Goal: Task Accomplishment & Management: Use online tool/utility

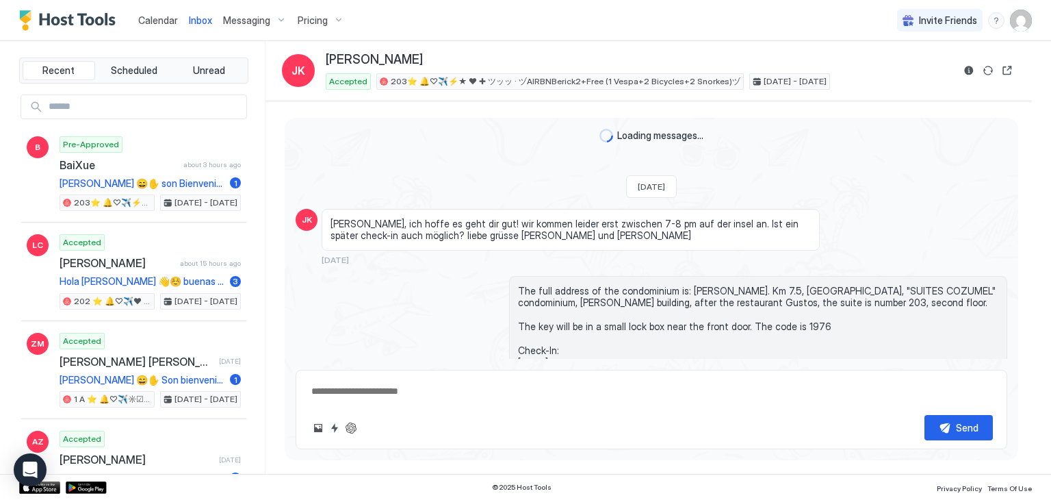
type textarea "*"
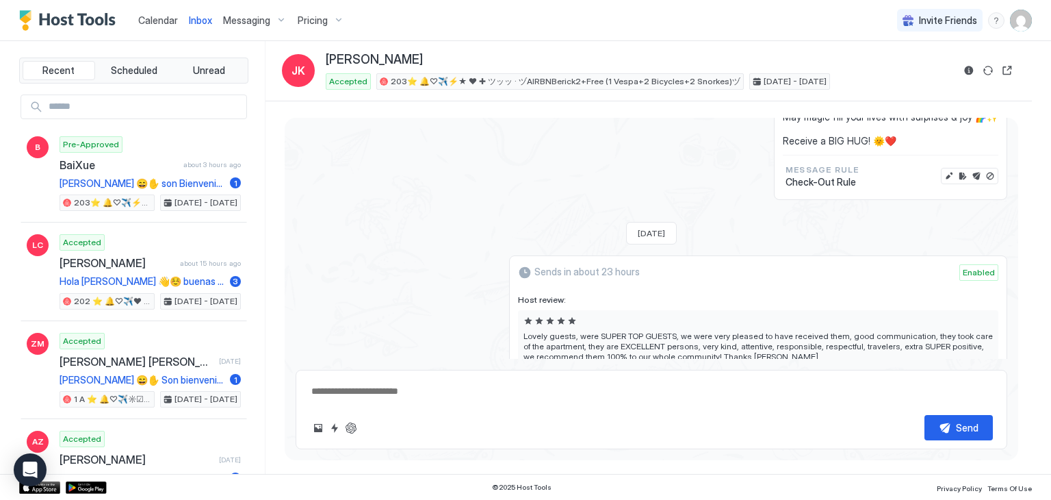
click at [147, 23] on span "Calendar" at bounding box center [158, 20] width 40 height 12
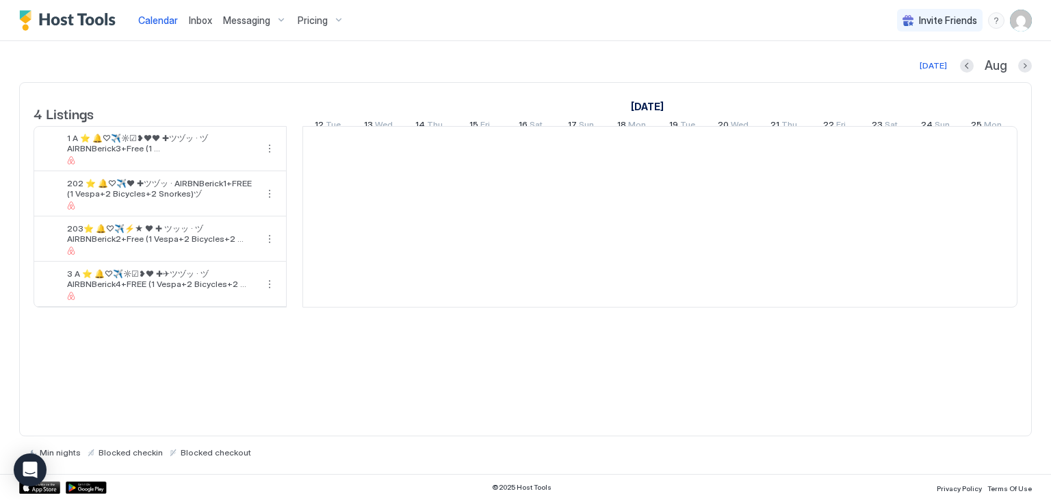
scroll to position [0, 760]
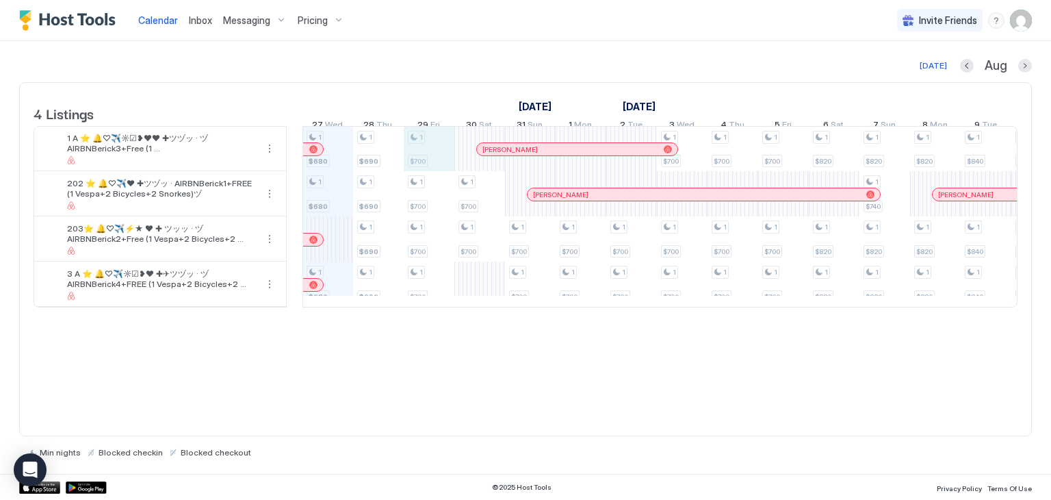
click at [428, 168] on div "1 $680 1 $680 1 $680 1 $690 1 $690 1 $690 1 $690 1 $700 1 $700 1 $700 1 $700 1 …" at bounding box center [910, 217] width 2734 height 180
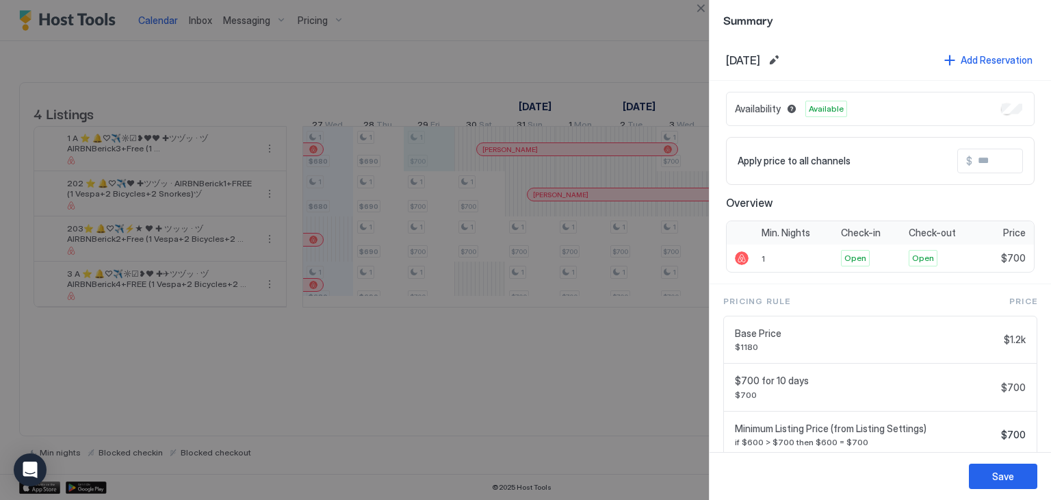
click at [428, 168] on div at bounding box center [525, 250] width 1051 height 500
click at [996, 474] on div "Save" at bounding box center [1003, 476] width 22 height 14
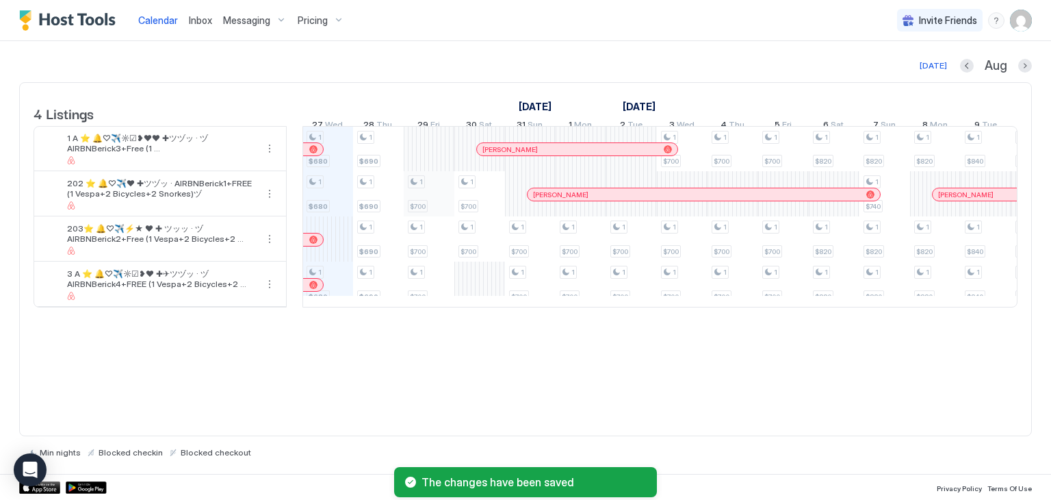
click at [441, 203] on div "1 $680 1 $680 1 $680 1 $690 1 $690 1 $690 1 $690 1 $700 1 $700 1 $700 1 $700 1 …" at bounding box center [910, 217] width 2734 height 180
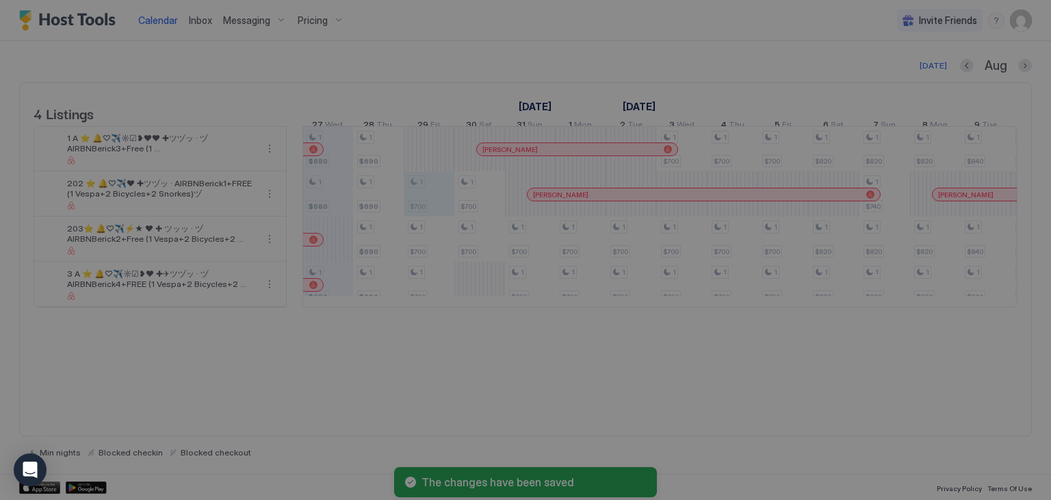
click at [441, 203] on div at bounding box center [525, 250] width 1051 height 500
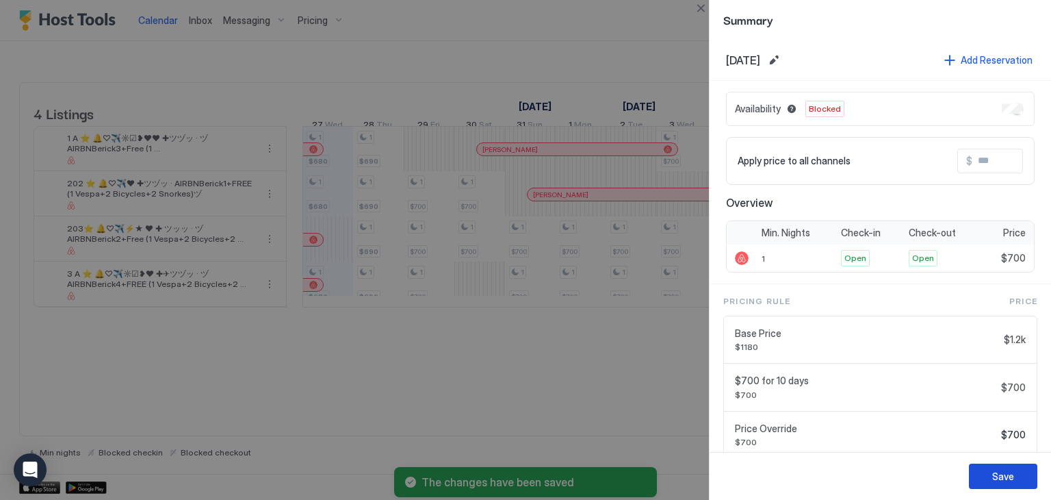
click at [1014, 474] on button "Save" at bounding box center [1003, 475] width 68 height 25
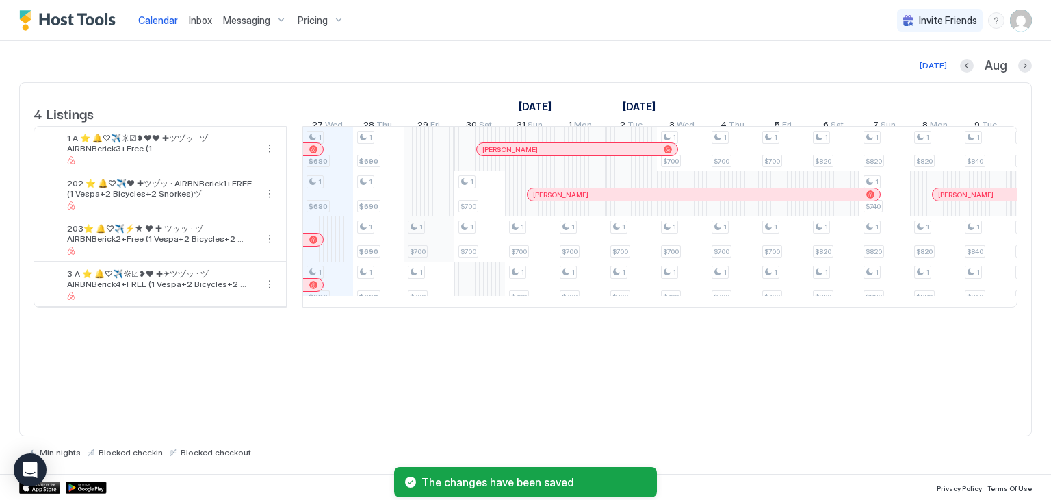
click at [430, 255] on div "1 $680 1 $680 1 $680 1 $690 1 $690 1 $690 1 $690 1 $700 1 $700 1 $700 1 $700 1 …" at bounding box center [910, 217] width 2734 height 180
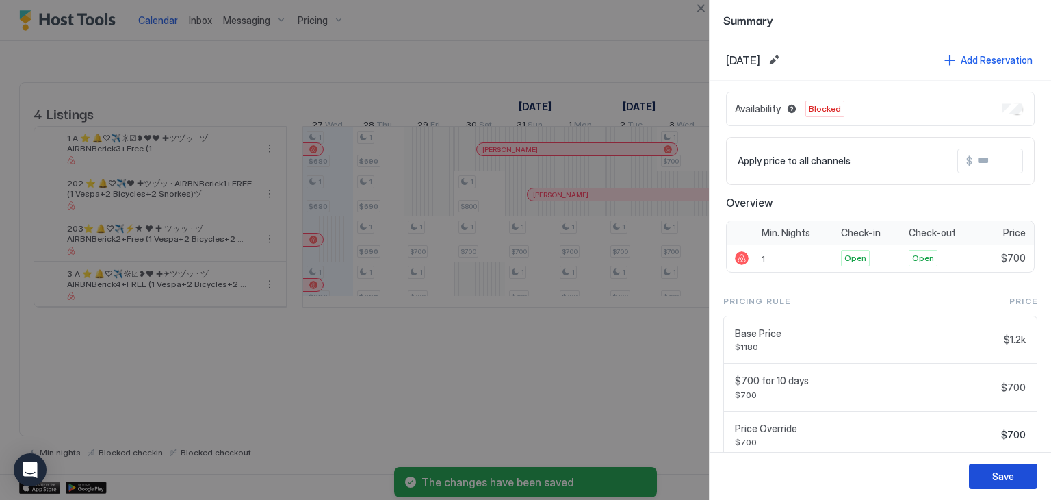
click at [998, 476] on div "Save" at bounding box center [1003, 476] width 22 height 14
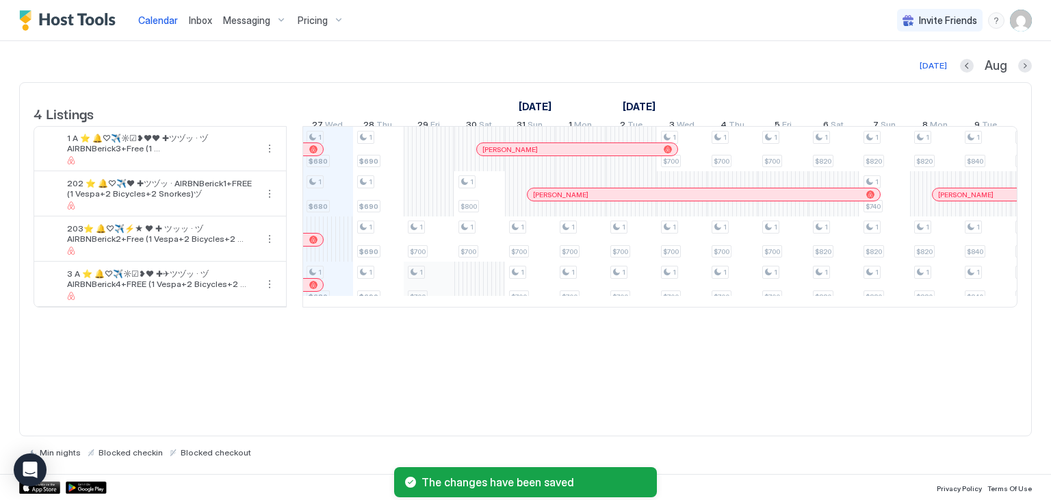
click at [419, 297] on div "1 $680 1 $680 1 $680 1 $690 1 $690 1 $690 1 $690 1 $700 1 $700 1 $800 1 $700 1 …" at bounding box center [910, 217] width 2734 height 180
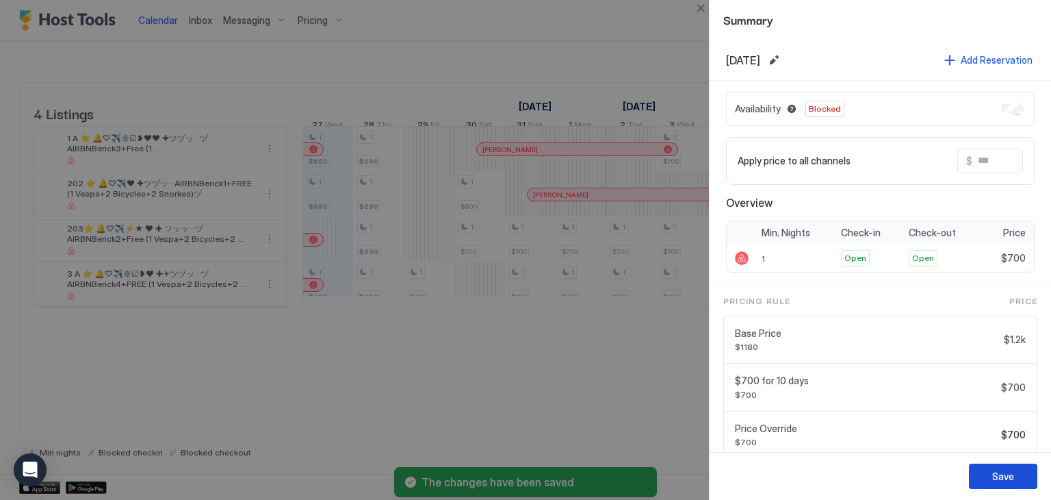
click at [1000, 474] on div "Save" at bounding box center [1003, 476] width 22 height 14
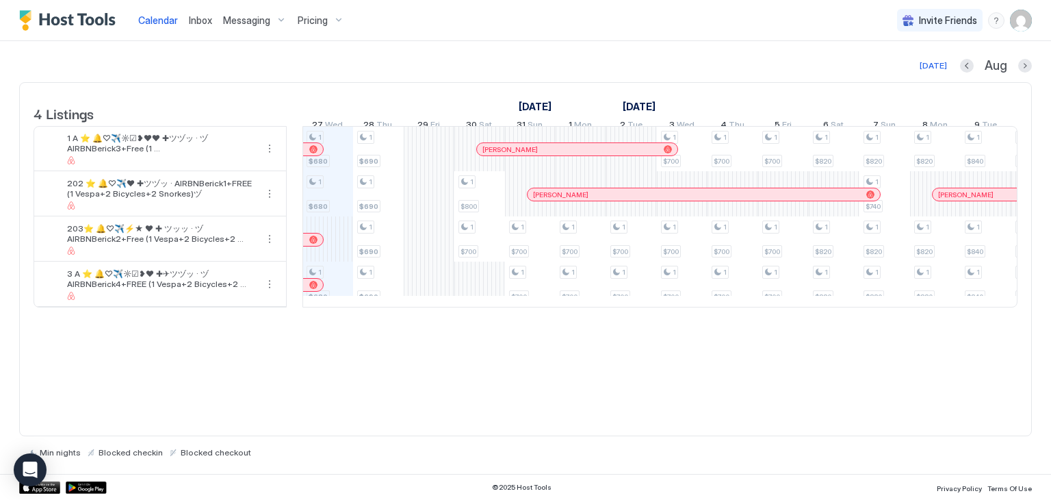
click at [439, 167] on div "1 $680 1 $680 1 $680 1 $690 1 $690 1 $690 1 $690 1 $800 1 $700 1 $700 1 $700 1 …" at bounding box center [910, 217] width 2734 height 180
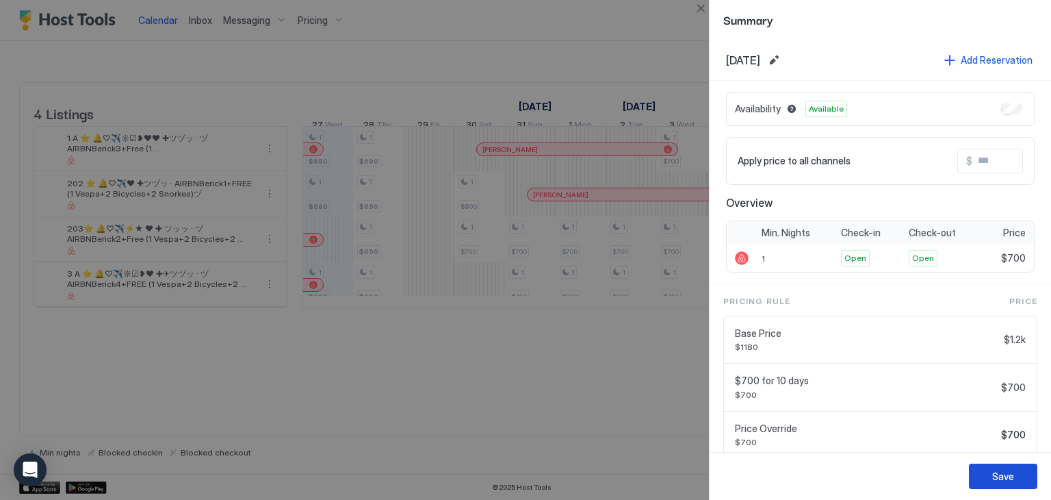
click at [1008, 478] on div "Save" at bounding box center [1003, 476] width 22 height 14
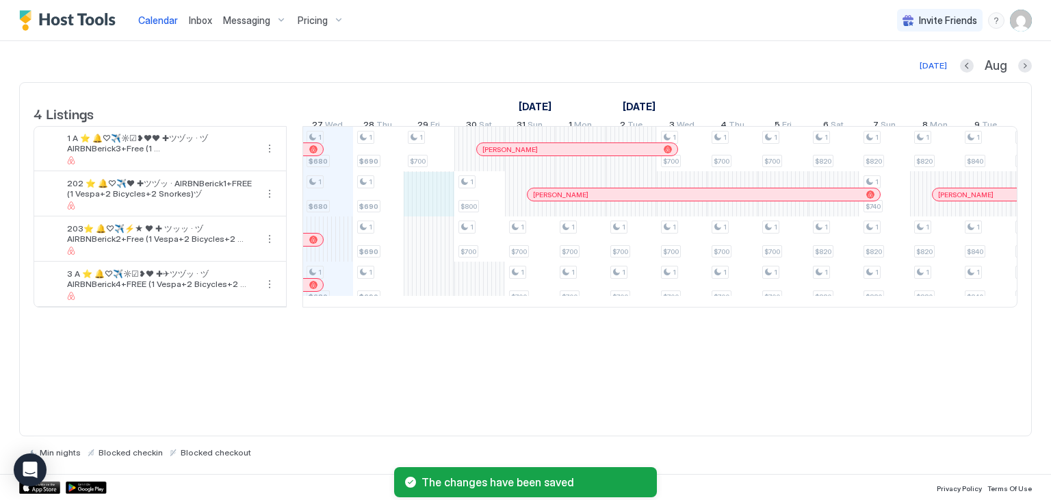
click at [437, 209] on div "1 $680 1 $680 1 $680 1 $690 1 $690 1 $690 1 $690 1 $700 1 $800 1 $700 1 $700 1 …" at bounding box center [910, 217] width 2734 height 180
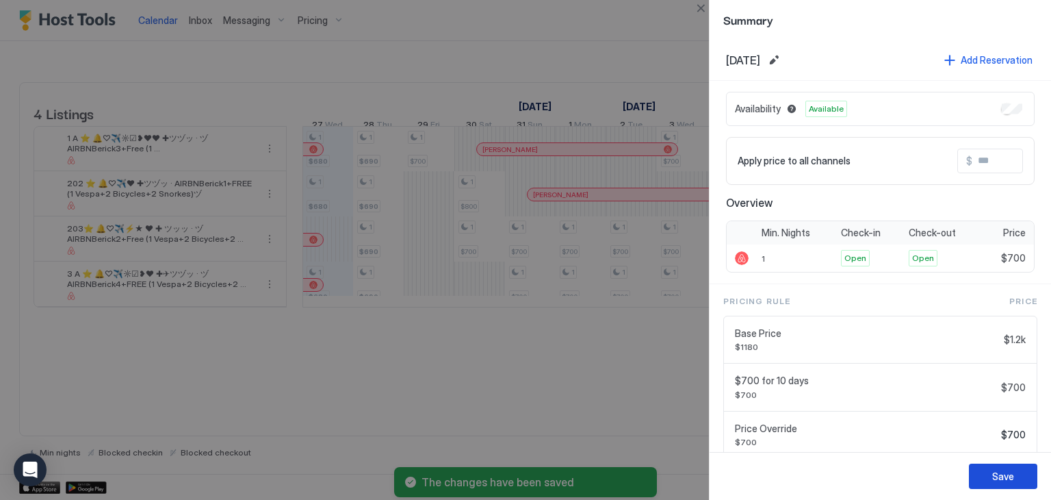
click at [1007, 473] on div "Save" at bounding box center [1003, 476] width 22 height 14
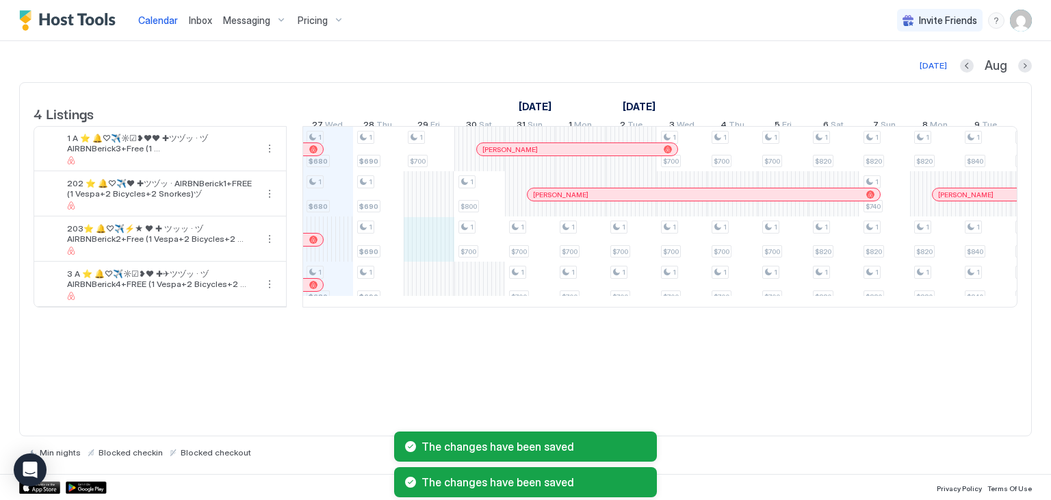
click at [432, 258] on div "1 $680 1 $680 1 $680 1 $690 1 $690 1 $690 1 $690 1 $700 1 $800 1 $700 1 $700 1 …" at bounding box center [910, 217] width 2734 height 180
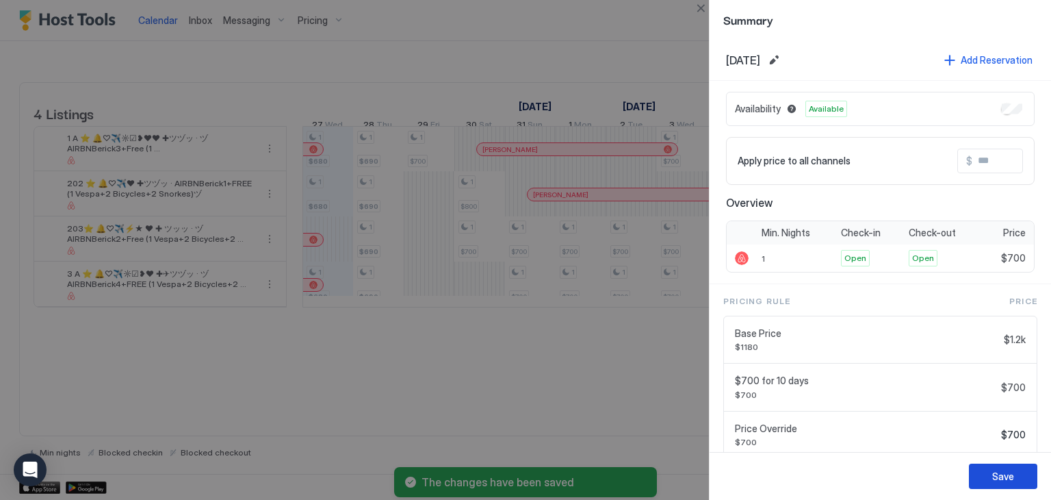
click at [1010, 471] on div "Save" at bounding box center [1003, 476] width 22 height 14
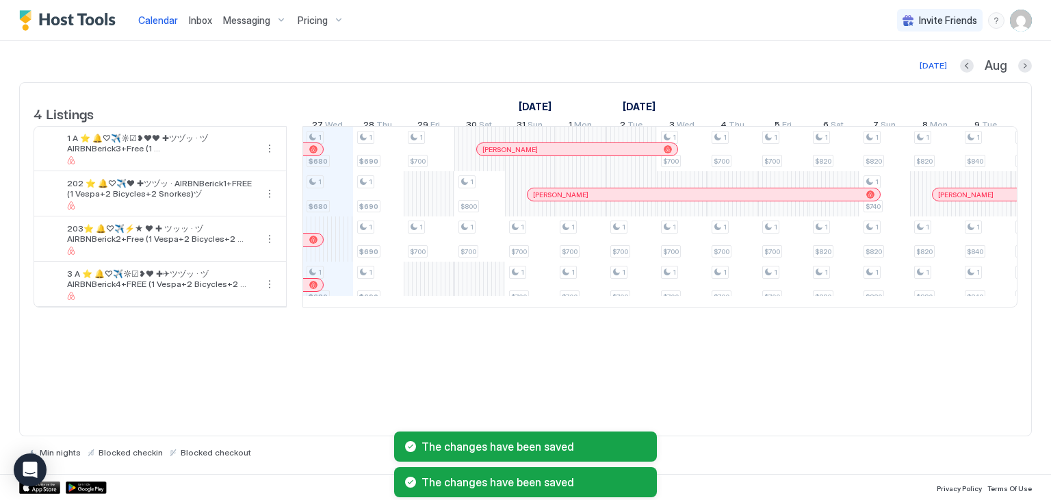
click at [426, 294] on div "1 $680 1 $680 1 $680 1 $690 1 $690 1 $690 1 $690 1 $700 1 $700 1 $800 1 $700 1 …" at bounding box center [910, 217] width 2734 height 180
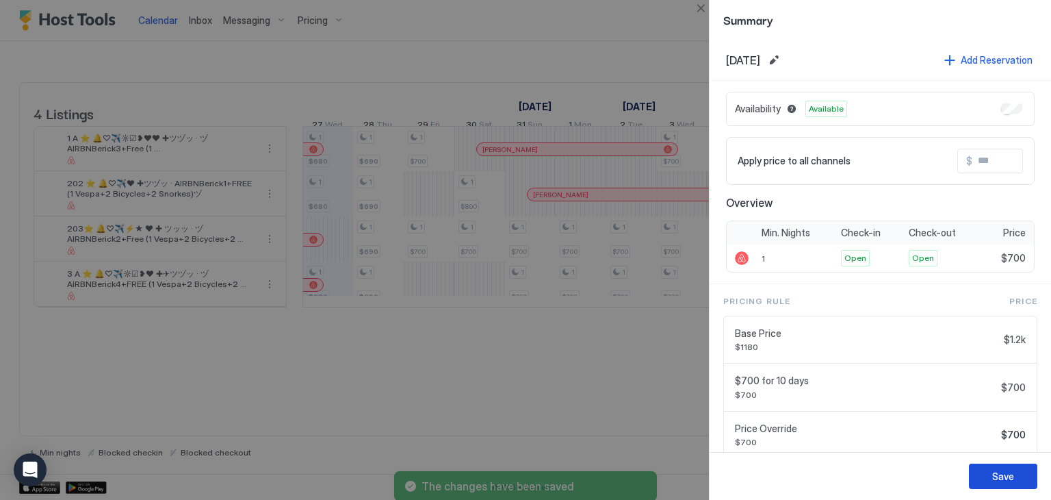
click at [990, 471] on button "Save" at bounding box center [1003, 475] width 68 height 25
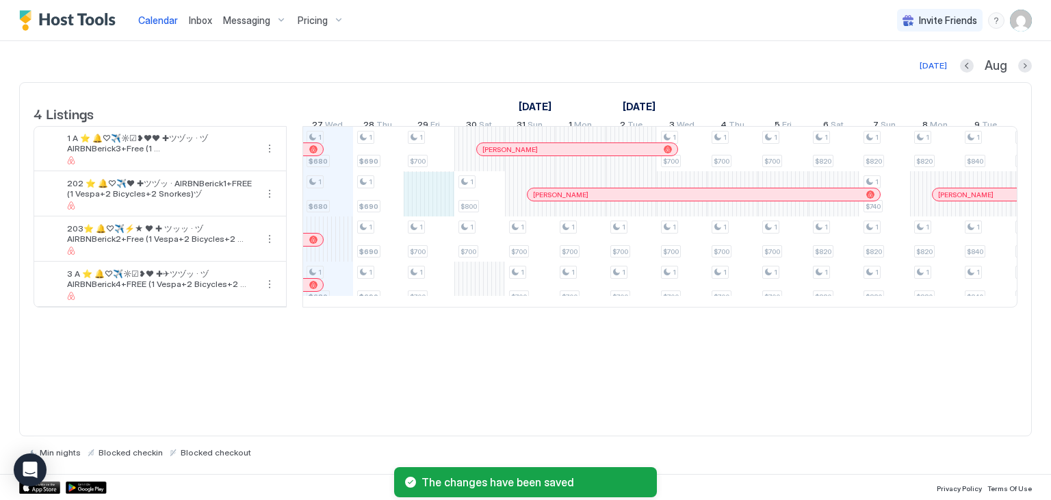
click at [421, 209] on div "1 $680 1 $680 1 $680 1 $690 1 $690 1 $690 1 $690 1 $700 1 $700 1 $700 1 $800 1 …" at bounding box center [910, 217] width 2734 height 180
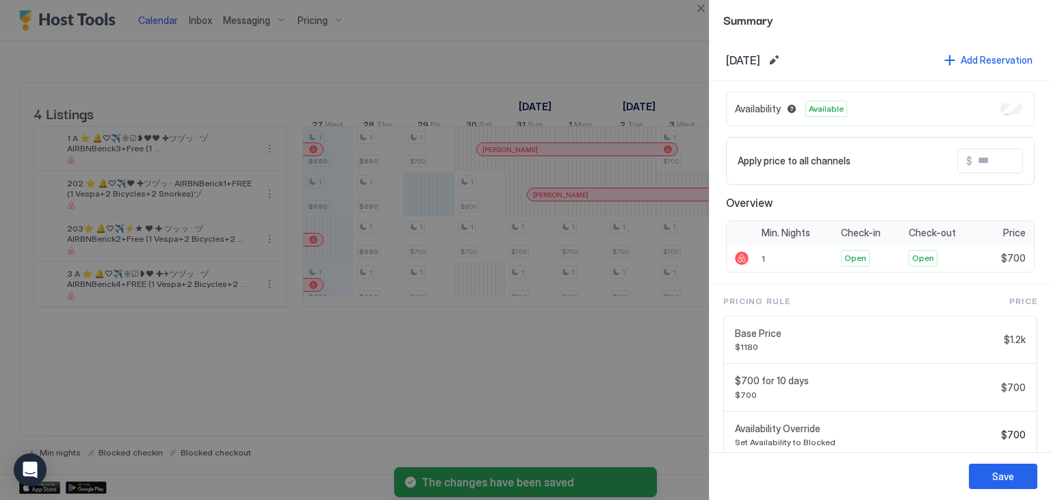
click at [647, 362] on div at bounding box center [525, 250] width 1051 height 500
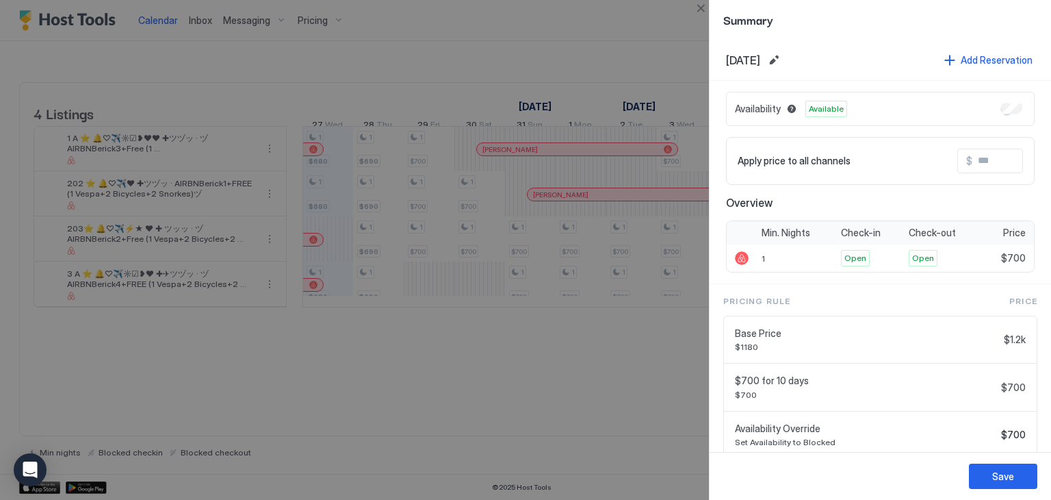
click at [544, 406] on div at bounding box center [525, 250] width 1051 height 500
click at [435, 302] on div at bounding box center [525, 250] width 1051 height 500
click at [998, 475] on div "Save" at bounding box center [1003, 476] width 22 height 14
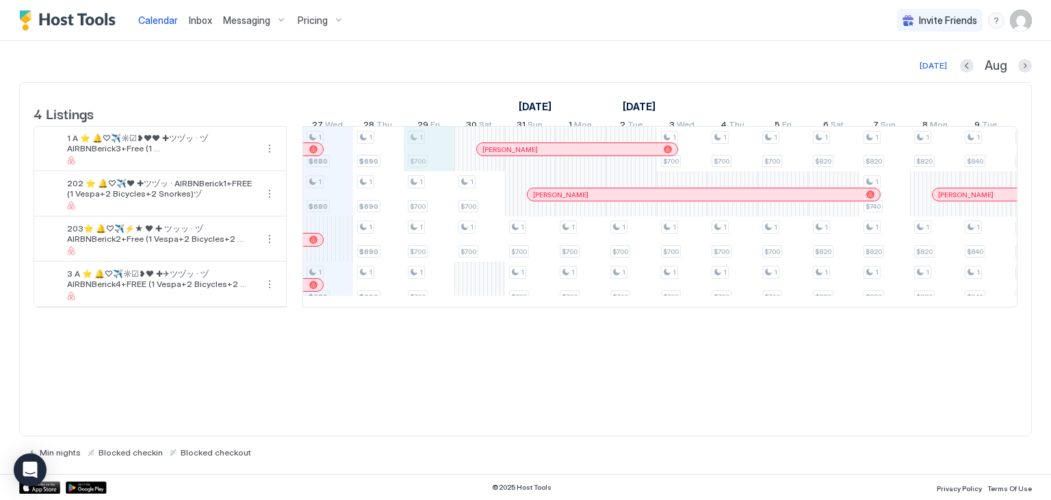
click at [432, 162] on div "1 $680 1 $680 1 $680 1 $690 1 $690 1 $690 1 $690 1 $700 1 $700 1 $700 1 $700 1 …" at bounding box center [910, 217] width 2734 height 180
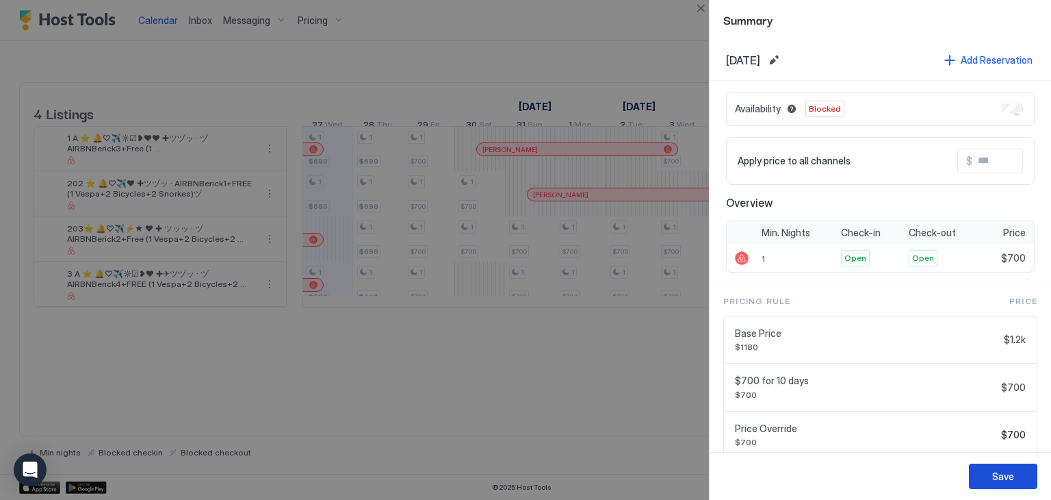
click at [1004, 471] on div "Save" at bounding box center [1003, 476] width 22 height 14
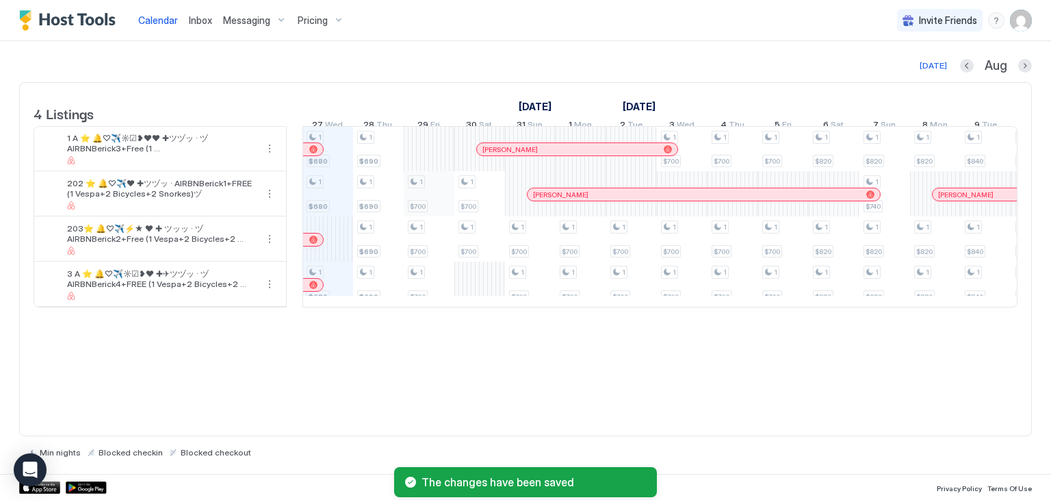
click at [432, 212] on div "1 $680 1 $680 1 $680 1 $690 1 $690 1 $690 1 $690 1 $700 1 $700 1 $700 1 $700 1 …" at bounding box center [910, 217] width 2734 height 180
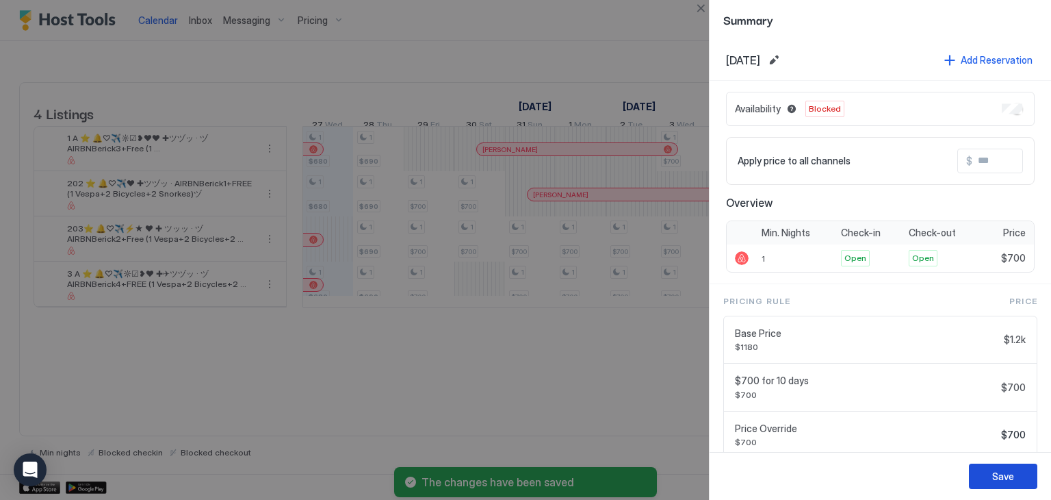
click at [1004, 474] on div "Save" at bounding box center [1003, 476] width 22 height 14
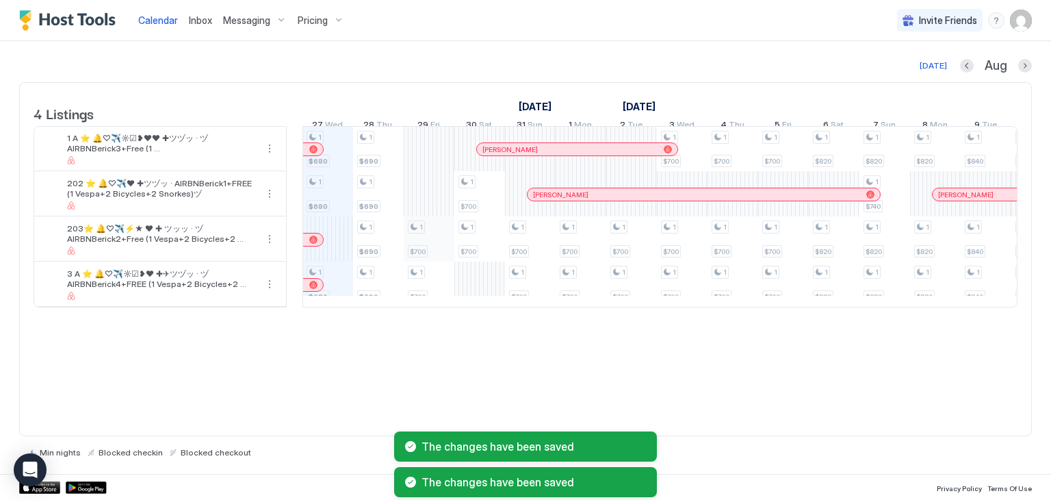
click at [418, 241] on div "1 $680 1 $680 1 $680 1 $690 1 $690 1 $690 1 $690 1 $700 1 $700 1 $700 1 $700 1 …" at bounding box center [910, 217] width 2734 height 180
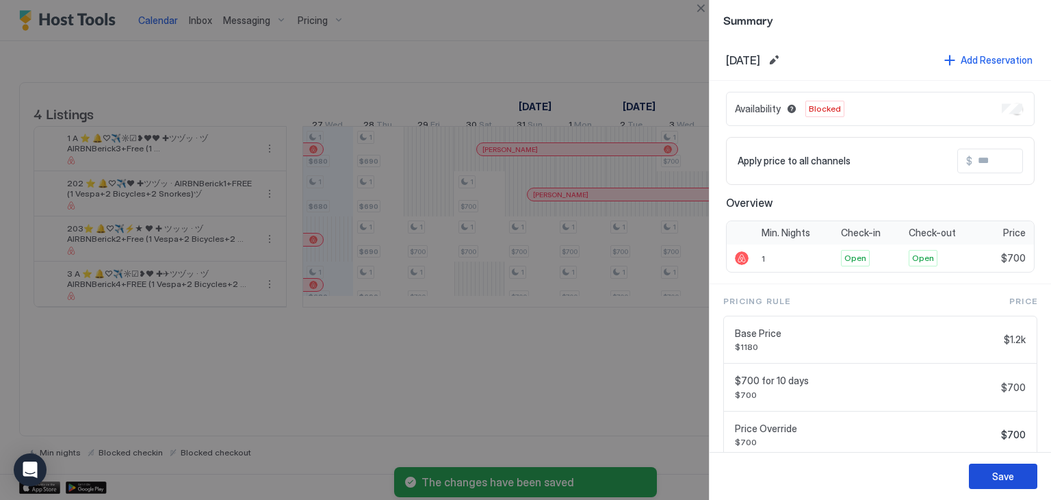
click at [996, 474] on div "Save" at bounding box center [1003, 476] width 22 height 14
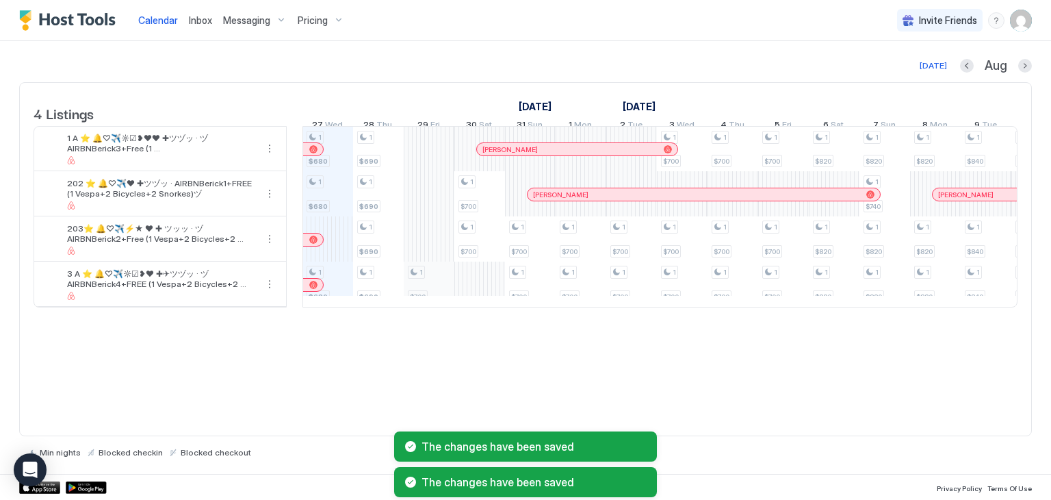
click at [435, 294] on div "1 $680 1 $680 1 $680 1 $690 1 $690 1 $690 1 $690 1 $700 1 $700 1 $700 1 $700 1 …" at bounding box center [910, 217] width 2734 height 180
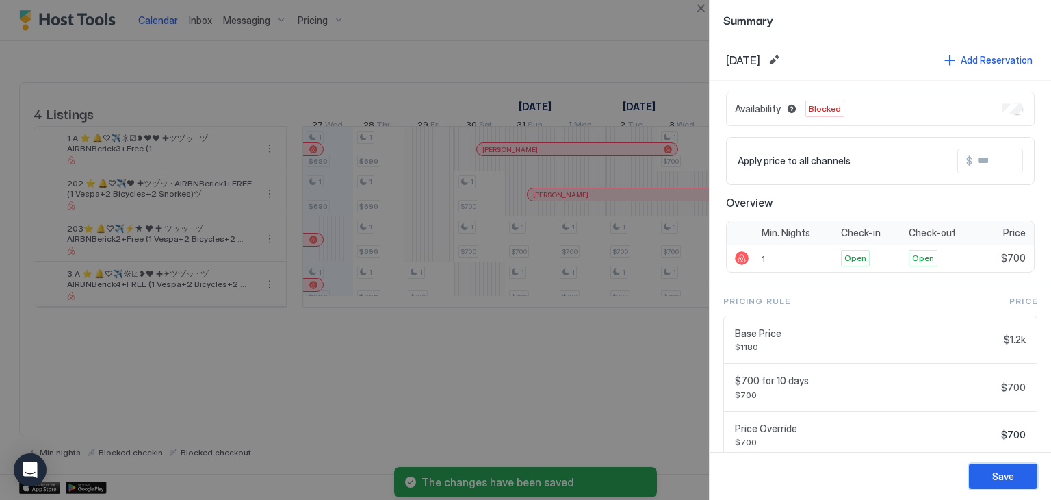
click at [994, 467] on button "Save" at bounding box center [1003, 475] width 68 height 25
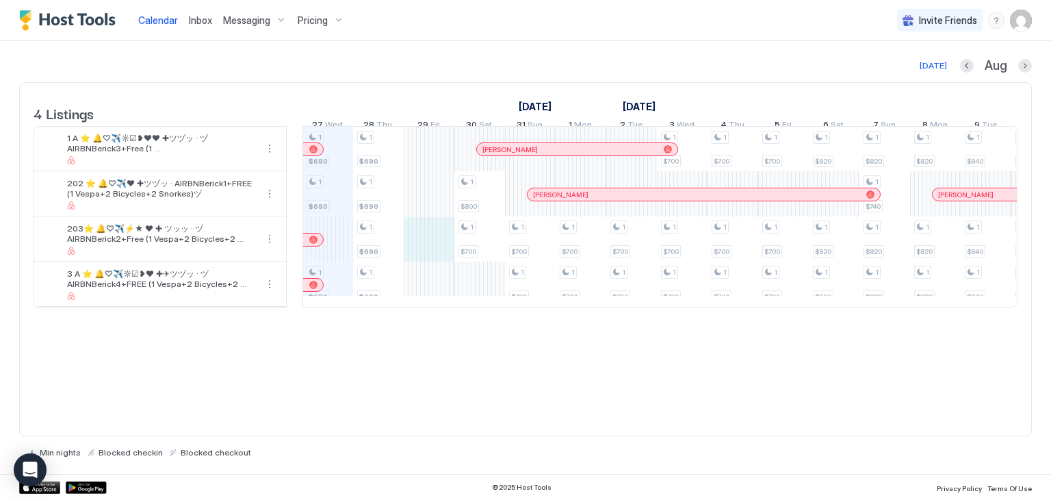
click at [437, 261] on div "1 $680 1 $680 1 $680 1 $690 1 $690 1 $690 1 $690 1 $800 1 $700 1 $700 1 $700 1 …" at bounding box center [910, 217] width 2734 height 180
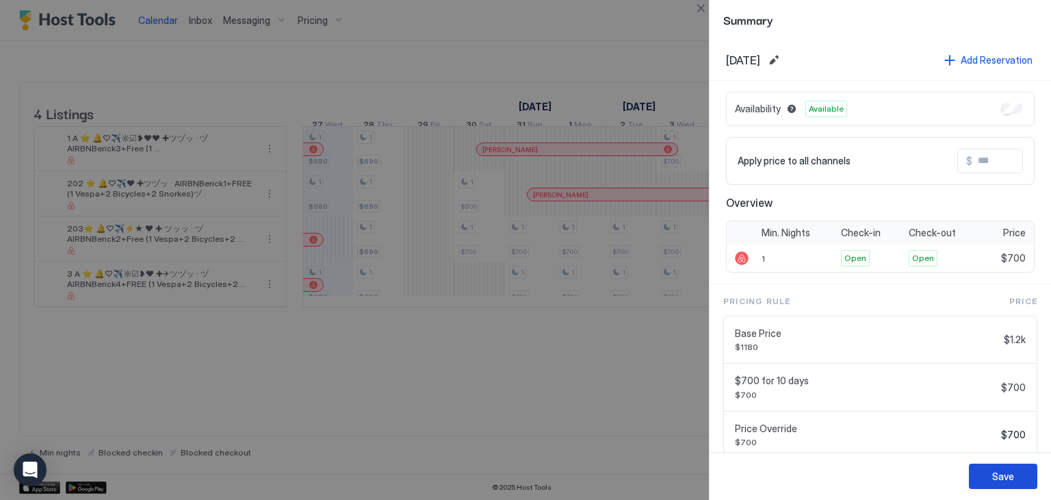
click at [988, 472] on button "Save" at bounding box center [1003, 475] width 68 height 25
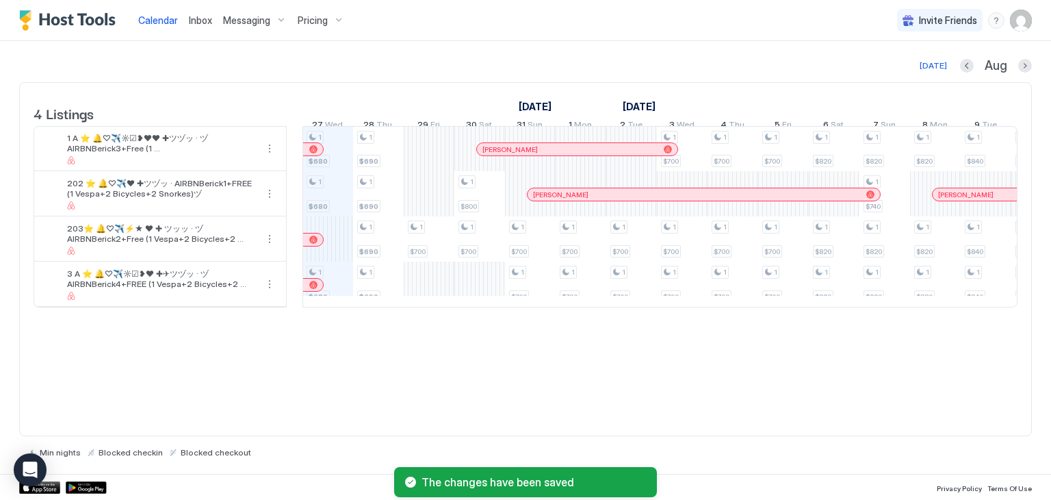
click at [442, 215] on div "1 $680 1 $680 1 $680 1 $690 1 $690 1 $690 1 $690 1 $700 1 $800 1 $700 1 $700 1 …" at bounding box center [910, 217] width 2734 height 180
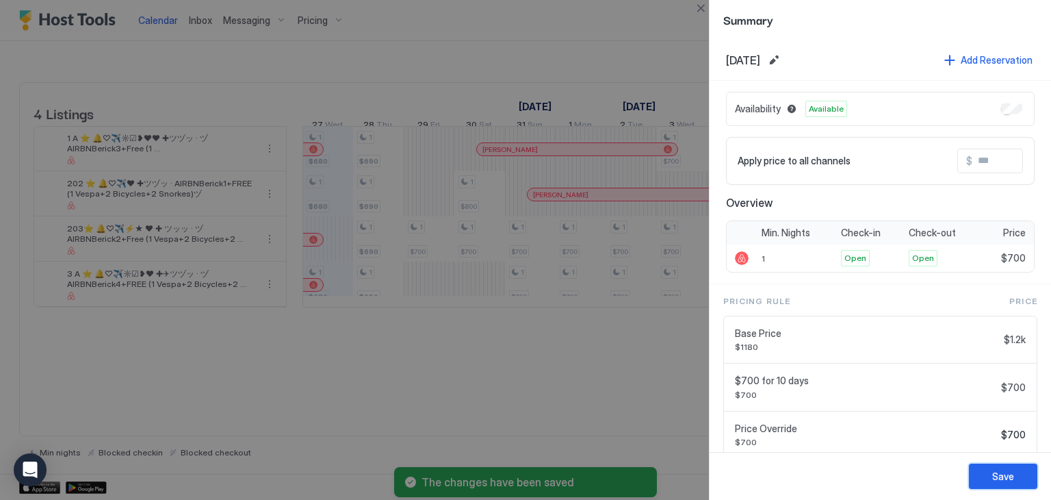
click at [1007, 472] on div "Save" at bounding box center [1003, 476] width 22 height 14
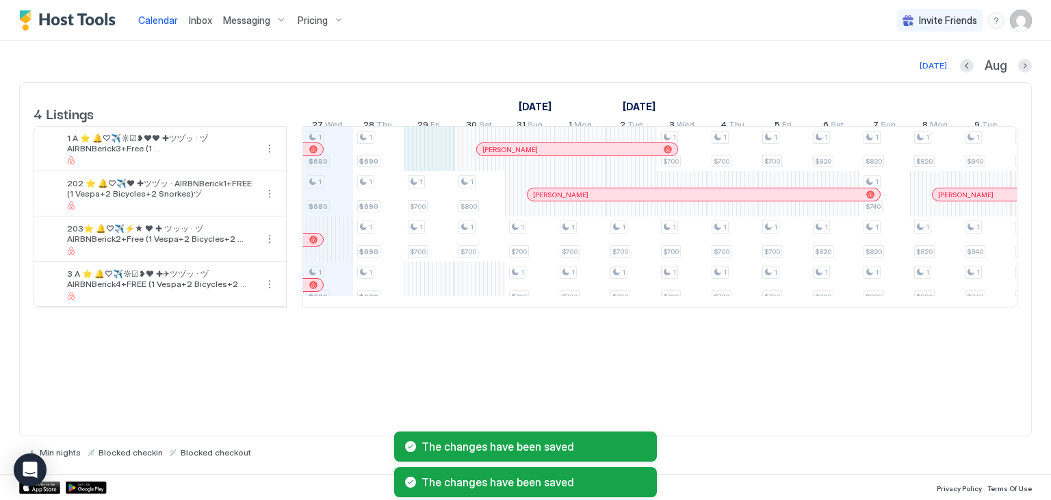
click at [422, 164] on div "1 $680 1 $680 1 $680 1 $690 1 $690 1 $690 1 $690 1 $700 1 $700 1 $800 1 $700 1 …" at bounding box center [910, 217] width 2734 height 180
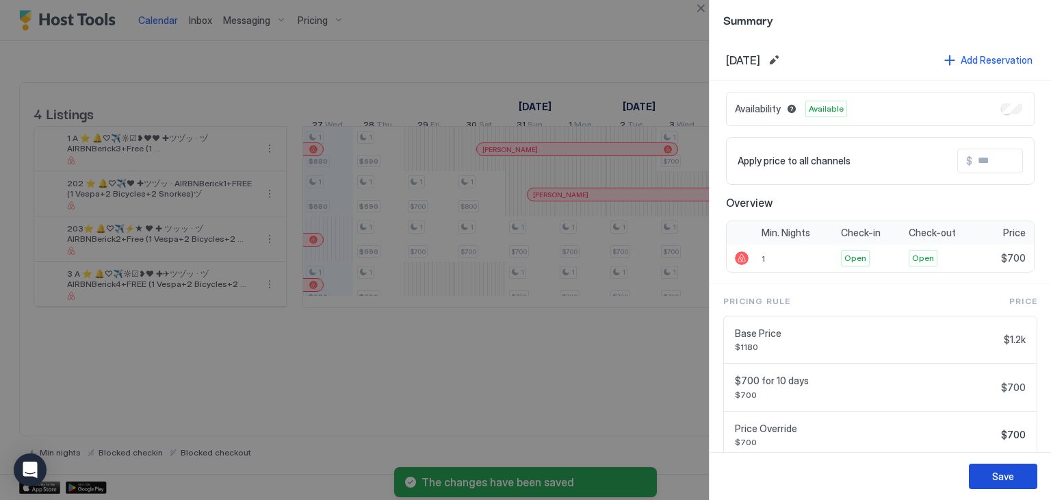
click at [1007, 474] on div "Save" at bounding box center [1003, 476] width 22 height 14
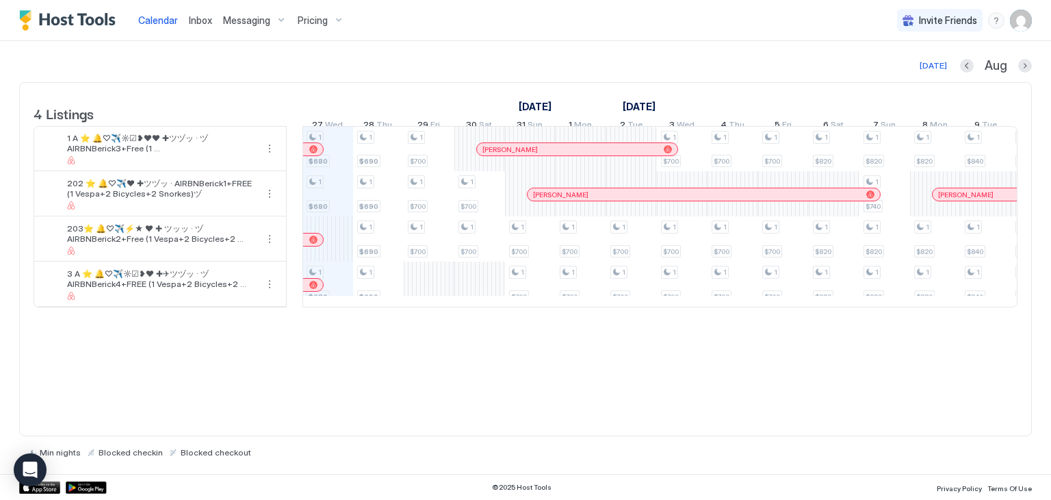
click at [415, 289] on div "1 $680 1 $680 1 $680 1 $690 1 $690 1 $690 1 $690 1 $700 1 $700 1 $700 1 $700 1 …" at bounding box center [910, 217] width 2734 height 180
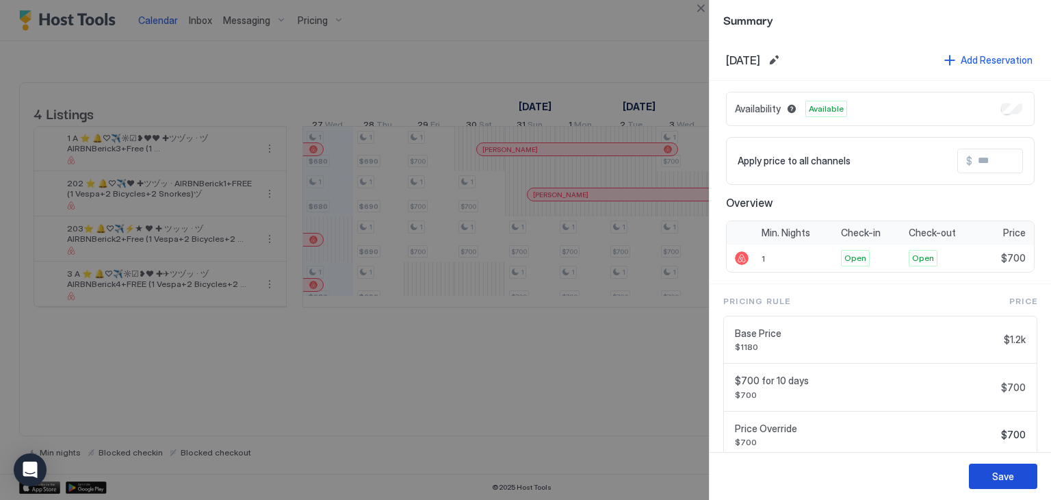
click at [1002, 476] on div "Save" at bounding box center [1003, 476] width 22 height 14
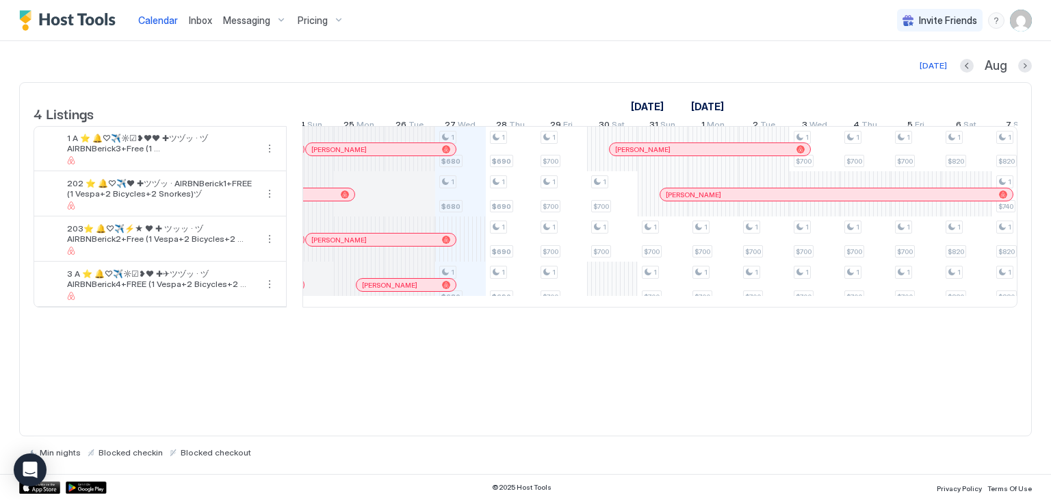
scroll to position [0, 0]
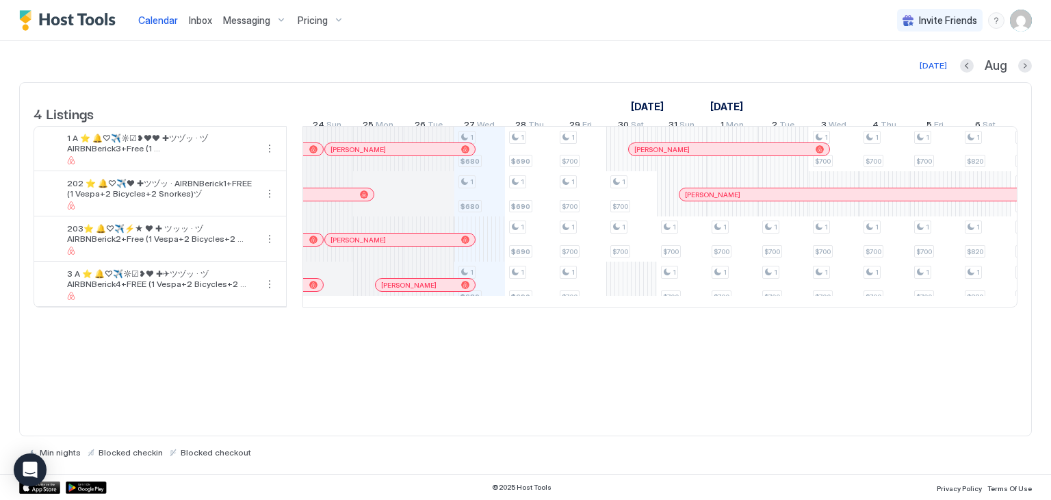
click at [495, 239] on div "1 $680 1 $680 1 $680 1 $690 1 $690 1 $690 1 $690 1 $700 1 $700 1 $700 1 $700 1 …" at bounding box center [1062, 217] width 2734 height 180
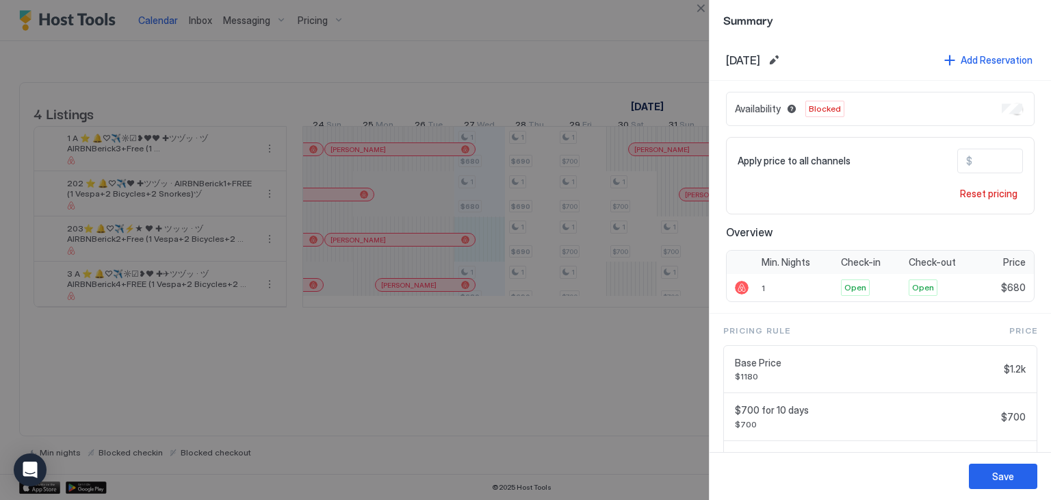
click at [535, 361] on div at bounding box center [525, 250] width 1051 height 500
click at [699, 9] on button "Close" at bounding box center [700, 8] width 16 height 16
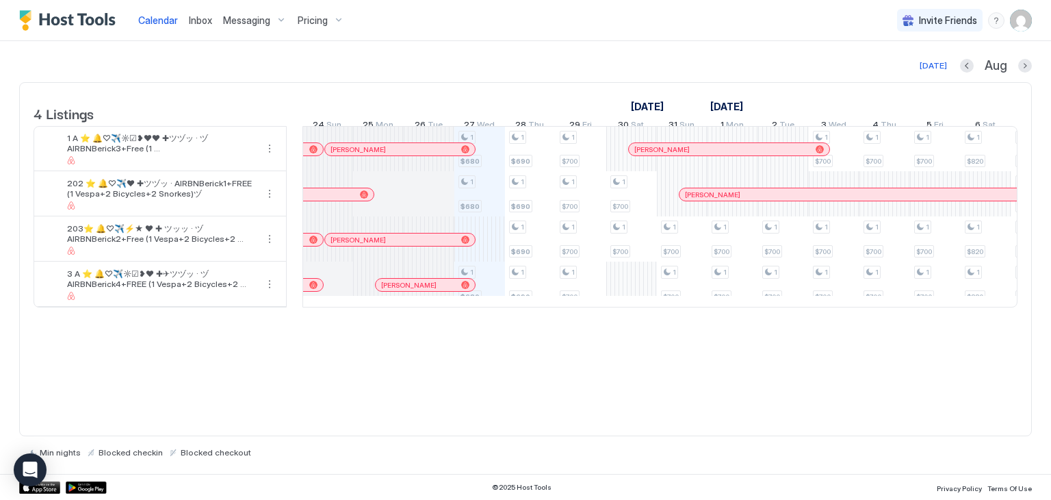
click at [488, 209] on div "1 $680 1 $680 1 $680 1 $690 1 $690 1 $690 1 $690 1 $700 1 $700 1 $700 1 $700 1 …" at bounding box center [1062, 217] width 2734 height 180
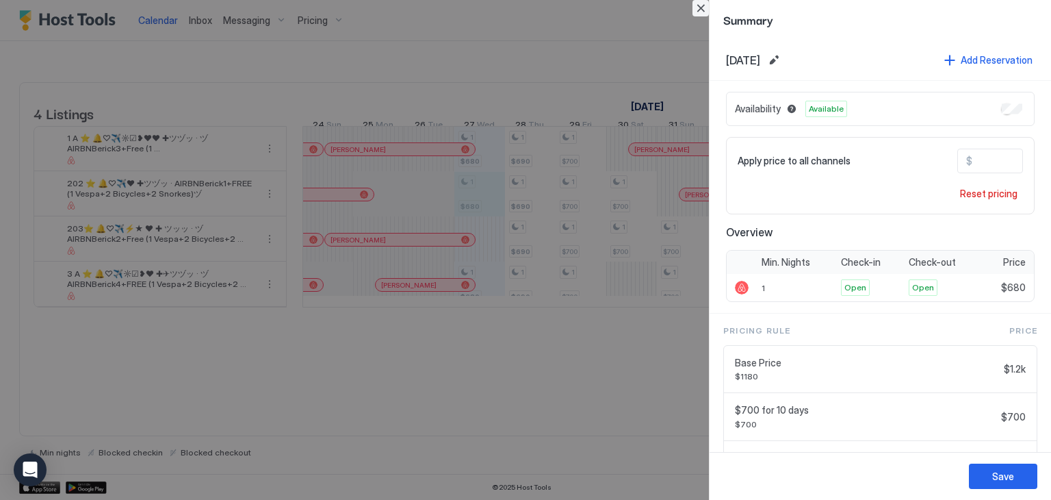
click at [704, 7] on button "Close" at bounding box center [700, 8] width 16 height 16
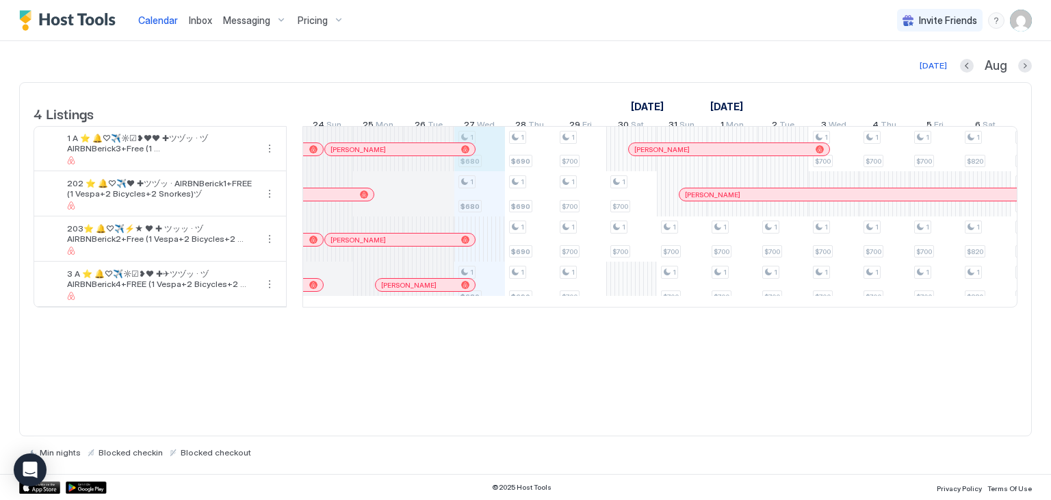
click at [486, 163] on div "1 $680 1 $680 1 $680 1 $690 1 $690 1 $690 1 $690 1 $700 1 $700 1 $700 1 $700 1 …" at bounding box center [1062, 217] width 2734 height 180
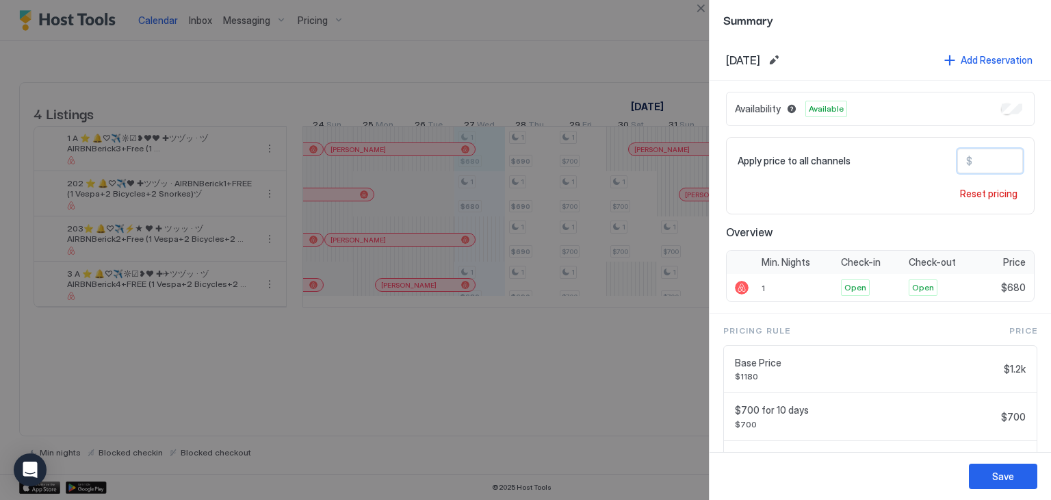
click at [977, 160] on input "***" at bounding box center [1026, 160] width 109 height 23
drag, startPoint x: 987, startPoint y: 160, endPoint x: 959, endPoint y: 157, distance: 27.6
click at [959, 157] on div "$ ***" at bounding box center [990, 160] width 66 height 25
type input "***"
click at [1015, 479] on button "Save" at bounding box center [1003, 475] width 68 height 25
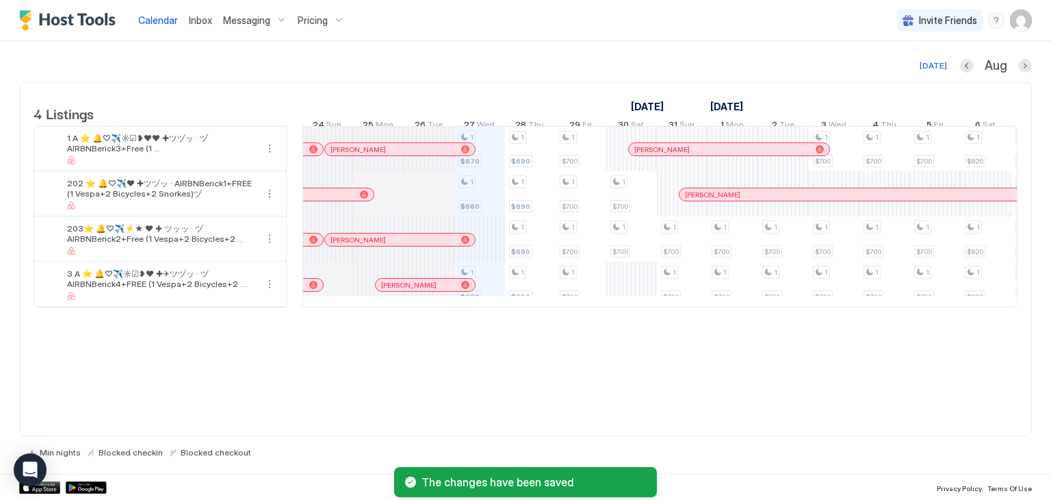
click at [487, 213] on div "1 $670 1 $680 1 $680 1 $690 1 $690 1 $690 1 $690 1 $700 1 $700 1 $700 1 $700 1 …" at bounding box center [1062, 217] width 2734 height 180
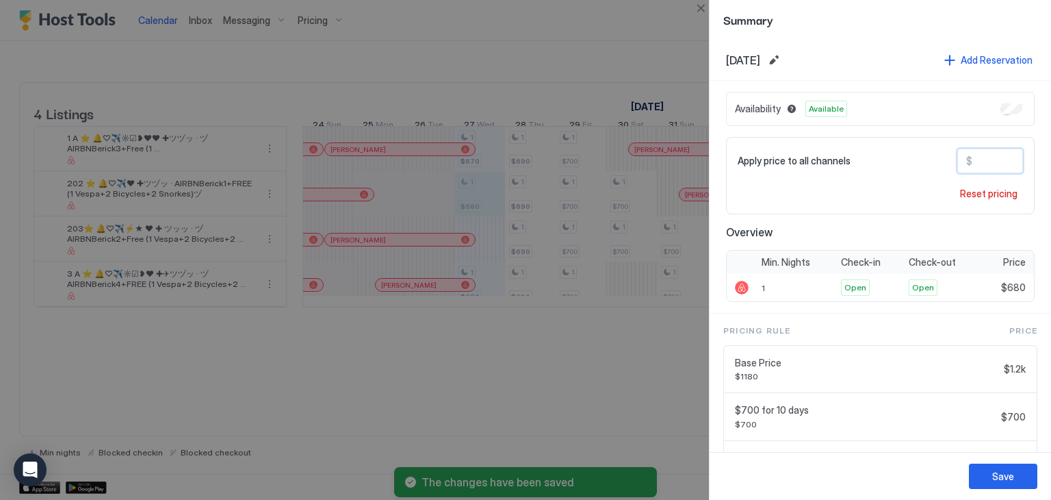
drag, startPoint x: 994, startPoint y: 159, endPoint x: 912, endPoint y: 170, distance: 82.2
click at [901, 159] on div "Apply price to all channels $ ***" at bounding box center [880, 160] width 285 height 25
paste input "Input Field"
type input "***"
click at [999, 471] on div "Save" at bounding box center [1003, 476] width 22 height 14
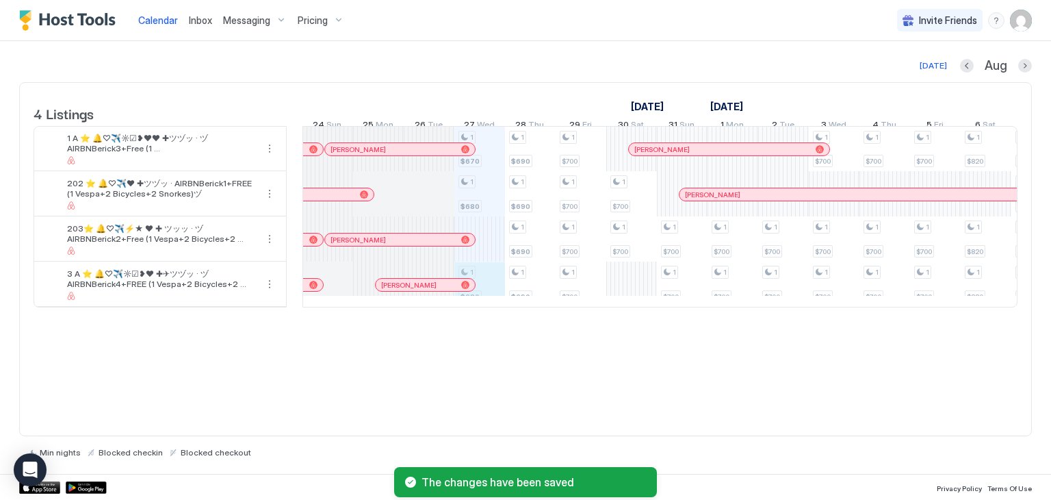
click at [477, 294] on div "1 $670 1 $680 1 $680 1 $690 1 $690 1 $690 1 $690 1 $700 1 $700 1 $700 1 $700 1 …" at bounding box center [1062, 217] width 2734 height 180
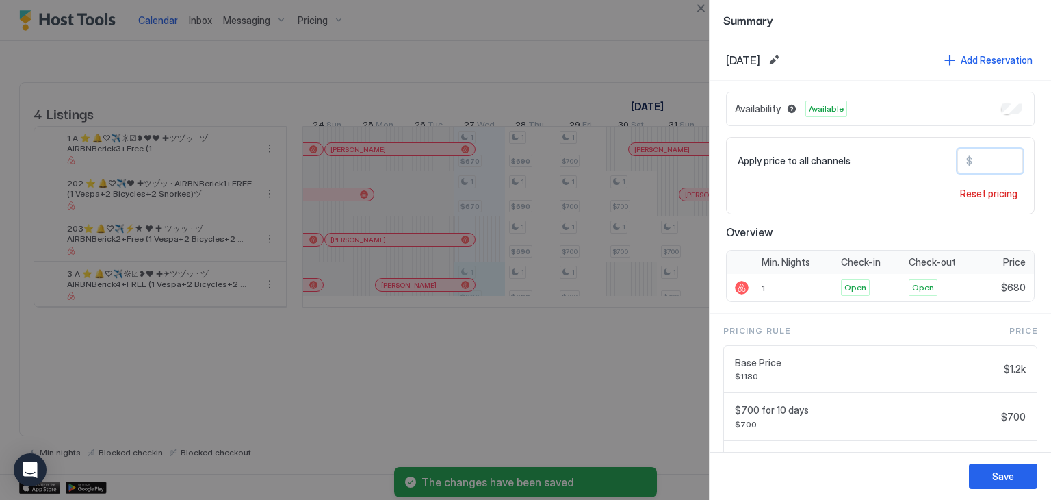
drag, startPoint x: 989, startPoint y: 159, endPoint x: 939, endPoint y: 151, distance: 51.2
click at [939, 151] on div "Apply price to all channels $ ***" at bounding box center [880, 160] width 285 height 25
paste input "Input Field"
type input "***"
click at [1009, 469] on div "Save" at bounding box center [1003, 476] width 22 height 14
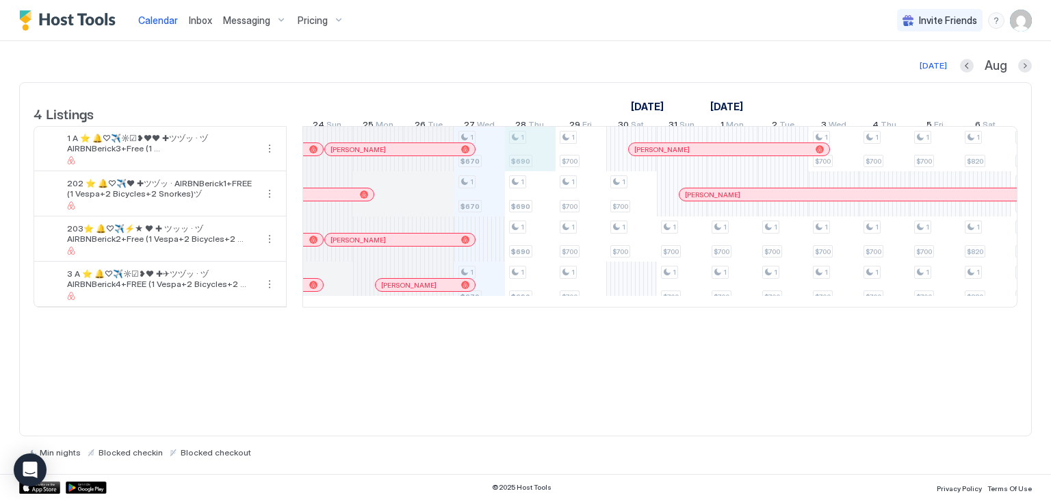
click at [520, 165] on div "1 $670 1 $670 1 $670 1 $690 1 $690 1 $690 1 $690 1 $700 1 $700 1 $700 1 $700 1 …" at bounding box center [1062, 217] width 2734 height 180
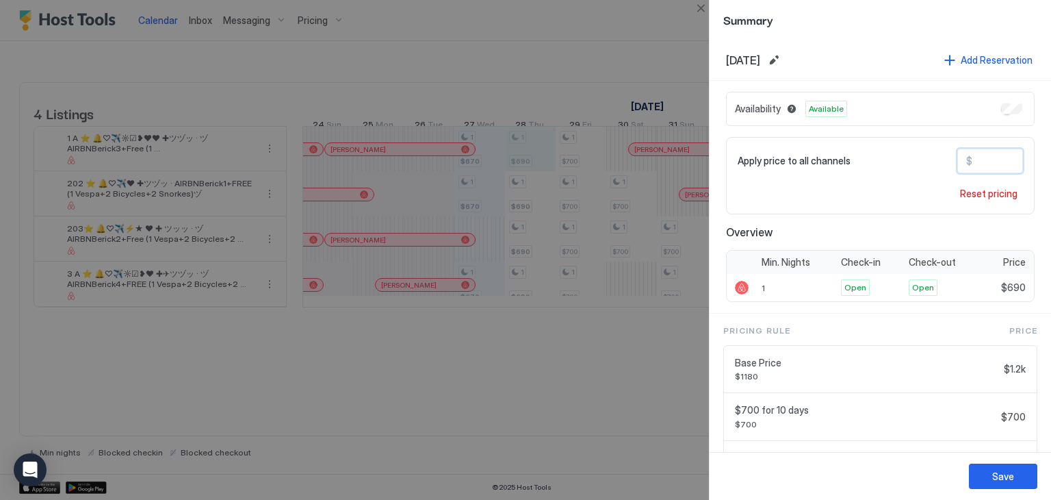
click at [975, 161] on input "***" at bounding box center [1026, 160] width 109 height 23
